Goal: Communication & Community: Answer question/provide support

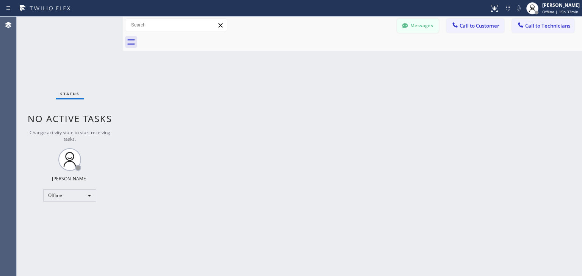
click at [408, 25] on icon at bounding box center [405, 25] width 6 height 5
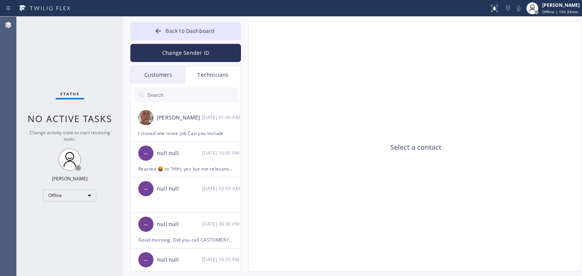
click at [152, 79] on div "Customers" at bounding box center [158, 74] width 55 height 17
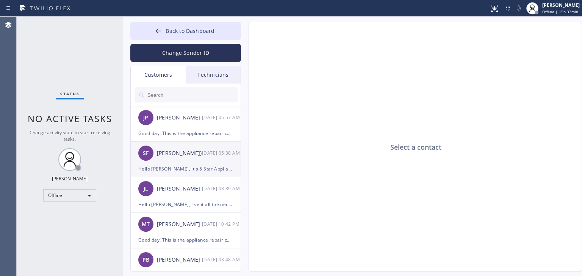
click at [206, 151] on div "[DATE] 05:38 AM" at bounding box center [221, 153] width 39 height 9
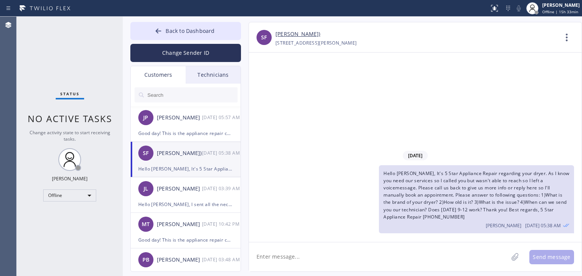
click at [387, 192] on div "Hello [PERSON_NAME], It's 5 Star Appliance Repair regarding your dryer. As I kn…" at bounding box center [476, 200] width 195 height 68
click at [294, 31] on link "[PERSON_NAME])" at bounding box center [297, 34] width 45 height 9
click at [291, 32] on link "[PERSON_NAME])" at bounding box center [297, 34] width 45 height 9
click at [230, 38] on button "Back to Dashboard" at bounding box center [185, 31] width 111 height 18
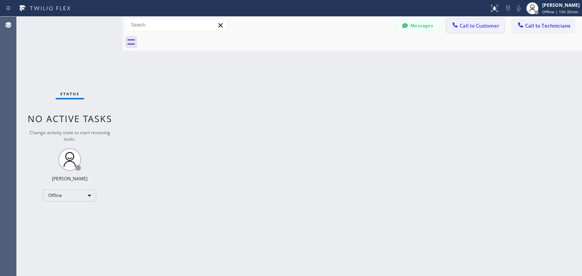
drag, startPoint x: 494, startPoint y: 17, endPoint x: 490, endPoint y: 23, distance: 7.0
click at [490, 23] on div "Messages Call to Customer Call to Technicians Outbound call Location Search loc…" at bounding box center [352, 25] width 459 height 17
click at [555, 6] on div "[PERSON_NAME]" at bounding box center [560, 5] width 37 height 6
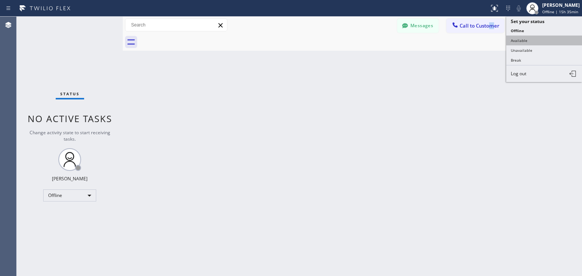
click at [544, 41] on button "Available" at bounding box center [544, 41] width 76 height 10
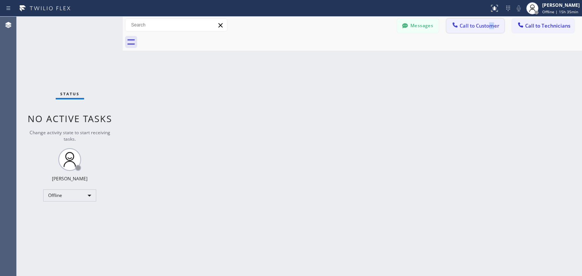
click at [492, 26] on span "Call to Customer" at bounding box center [479, 25] width 40 height 7
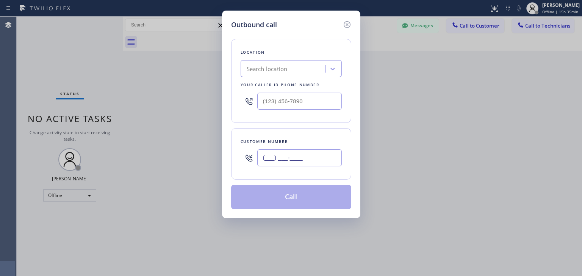
click at [289, 153] on input "(___) ___-____" at bounding box center [299, 158] width 84 height 17
paste input "310) 903-6633"
type input "[PHONE_NUMBER]"
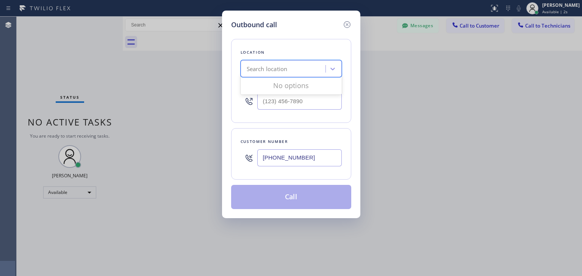
click at [289, 75] on div "Search location" at bounding box center [284, 68] width 83 height 13
type input "5 star appliance repair"
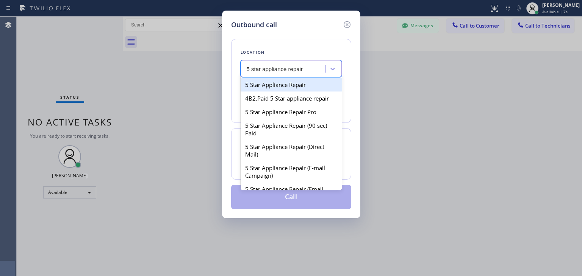
click at [294, 83] on div "5 Star Appliance Repair" at bounding box center [291, 85] width 101 height 14
type input "[PHONE_NUMBER]"
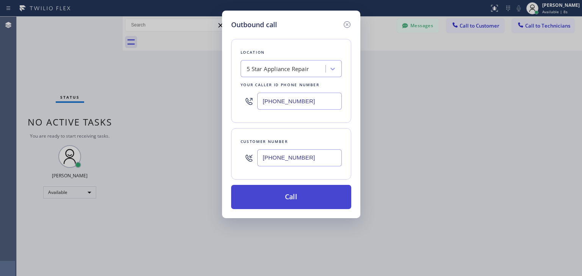
click at [303, 189] on button "Call" at bounding box center [291, 197] width 120 height 24
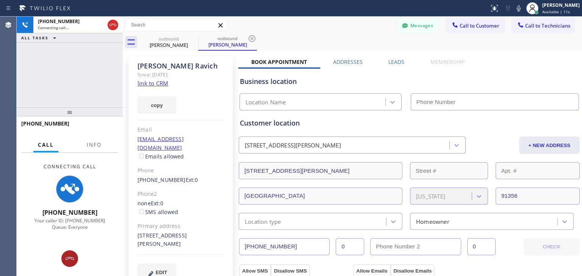
click at [76, 257] on div at bounding box center [69, 259] width 17 height 9
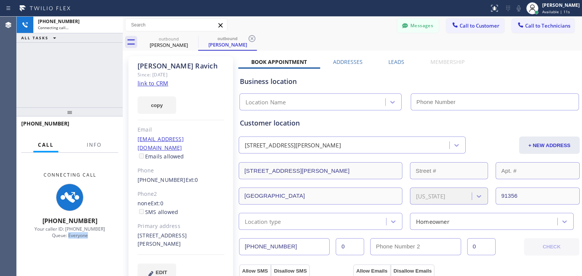
click at [76, 257] on div "Connecting Call [PHONE_NUMBER] Your caller ID: [PHONE_NUMBER] Queue: Everyone" at bounding box center [70, 205] width 106 height 105
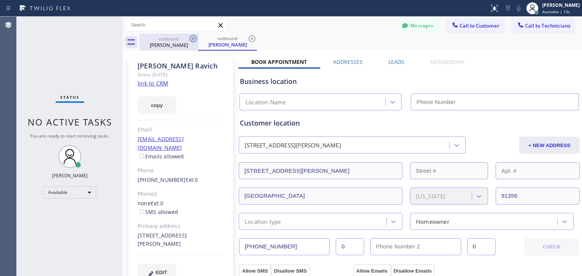
click at [191, 41] on icon at bounding box center [193, 38] width 7 height 7
type input "[PHONE_NUMBER]"
click at [191, 41] on icon at bounding box center [193, 38] width 7 height 7
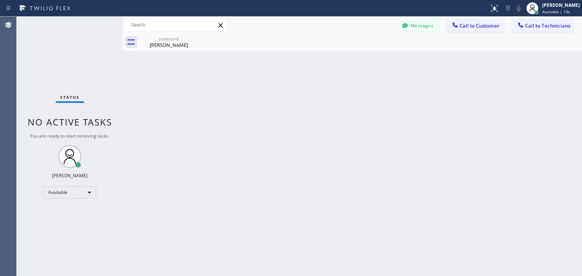
click at [0, 0] on icon at bounding box center [0, 0] width 0 height 0
click at [425, 172] on div "Back to Dashboard Change Sender ID Customers Technicians [PERSON_NAME] [DATE] 0…" at bounding box center [352, 147] width 459 height 260
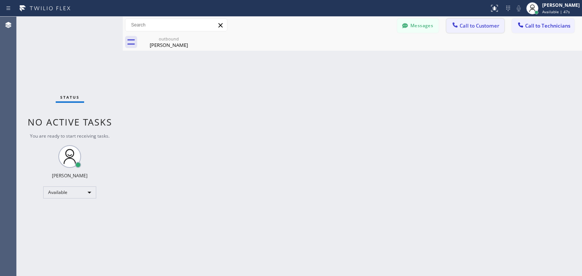
click at [467, 22] on button "Call to Customer" at bounding box center [475, 26] width 58 height 14
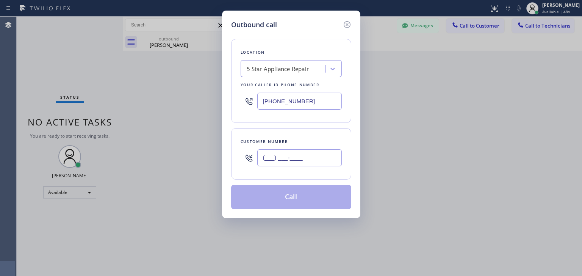
click at [297, 161] on input "(___) ___-____" at bounding box center [299, 158] width 84 height 17
paste input "310) 903-6633"
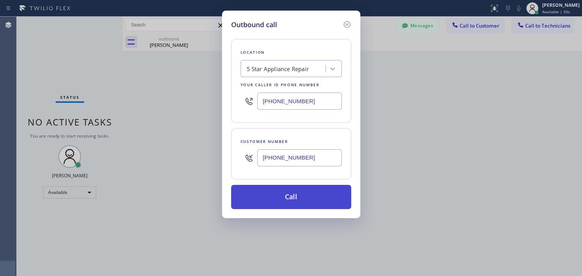
type input "[PHONE_NUMBER]"
click at [287, 203] on button "Call" at bounding box center [291, 197] width 120 height 24
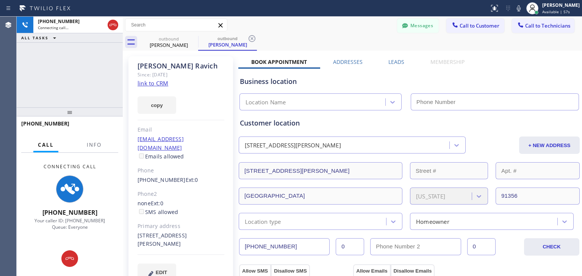
type input "[PHONE_NUMBER]"
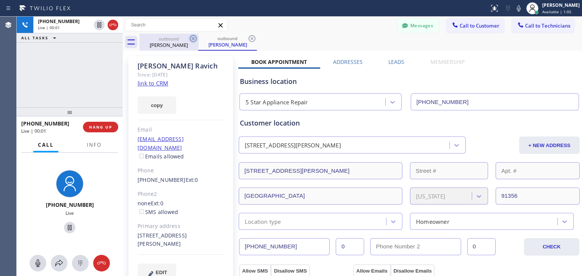
click at [193, 34] on icon at bounding box center [193, 38] width 9 height 9
click at [247, 34] on icon at bounding box center [251, 38] width 9 height 9
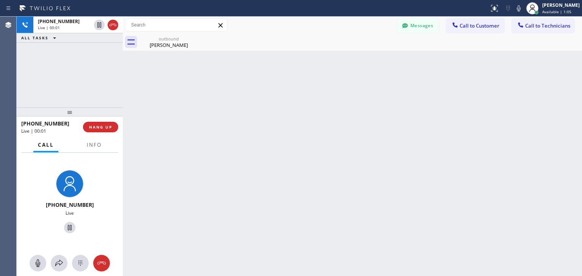
click at [0, 0] on icon at bounding box center [0, 0] width 0 height 0
click at [192, 37] on icon at bounding box center [193, 38] width 9 height 9
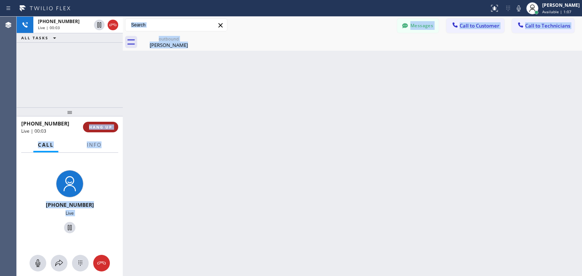
drag, startPoint x: 192, startPoint y: 37, endPoint x: 97, endPoint y: 128, distance: 132.1
click at [97, 128] on div "[PHONE_NUMBER] Live | 00:03 ALL TASKS ALL TASKS ACTIVE TASKS TASKS IN WRAP UP […" at bounding box center [299, 147] width 565 height 260
click at [97, 128] on span "HANG UP" at bounding box center [100, 127] width 23 height 5
click at [368, 244] on div "[PHONE_NUMBER] Live | 00:05 ALL TASKS ALL TASKS ACTIVE TASKS TASKS IN WRAP UP […" at bounding box center [299, 147] width 565 height 260
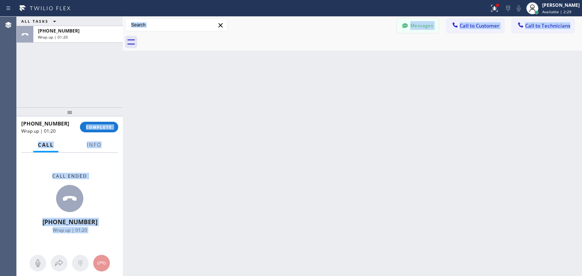
click at [409, 29] on icon at bounding box center [405, 26] width 8 height 8
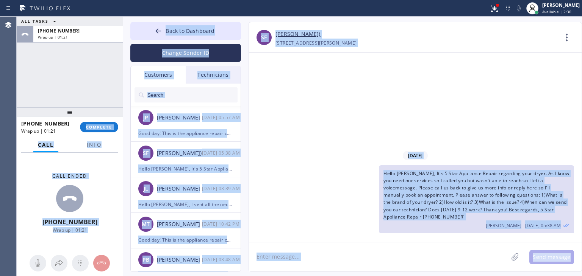
click at [321, 148] on div "[DATE] Hello [PERSON_NAME], It's 5 Star Appliance Repair regarding your dryer. …" at bounding box center [415, 148] width 333 height 190
